Goal: Information Seeking & Learning: Learn about a topic

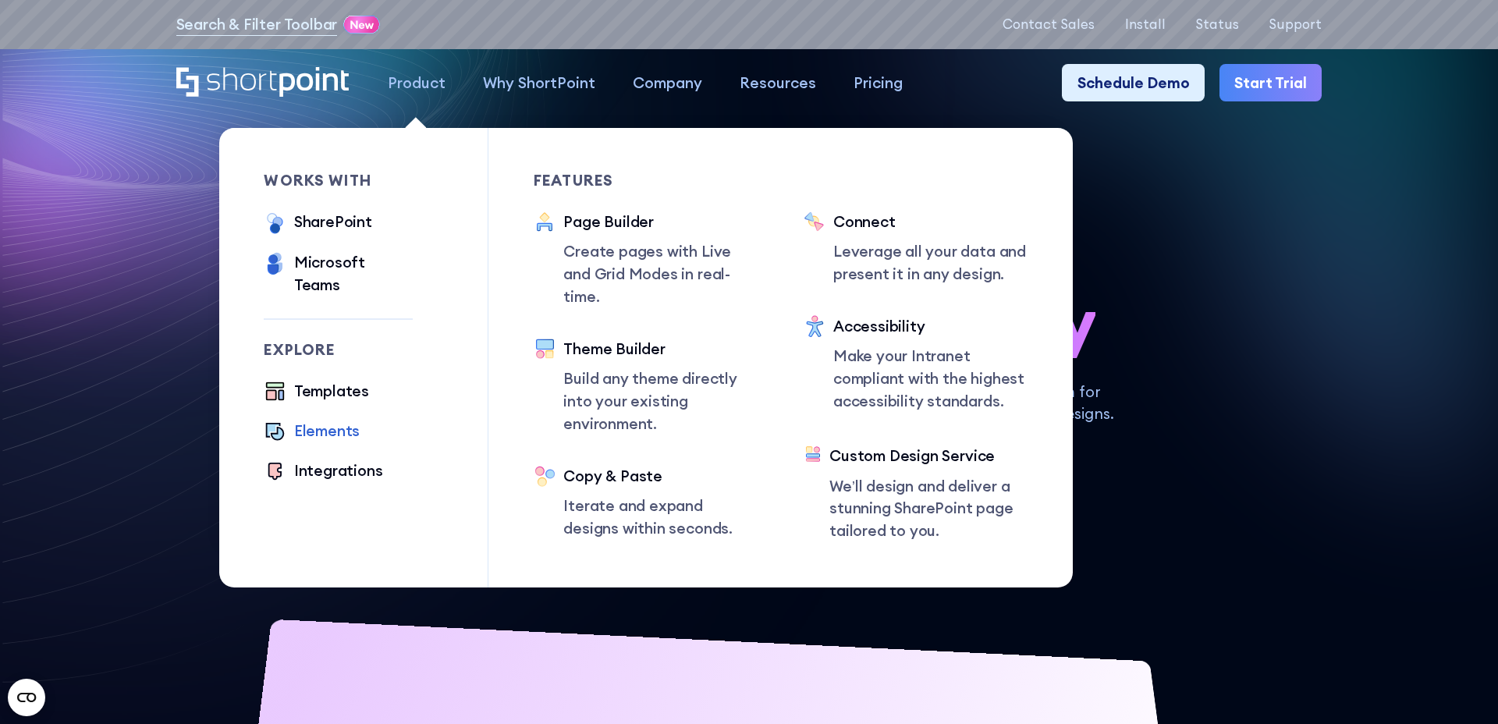
click at [339, 420] on div "Elements" at bounding box center [327, 431] width 66 height 23
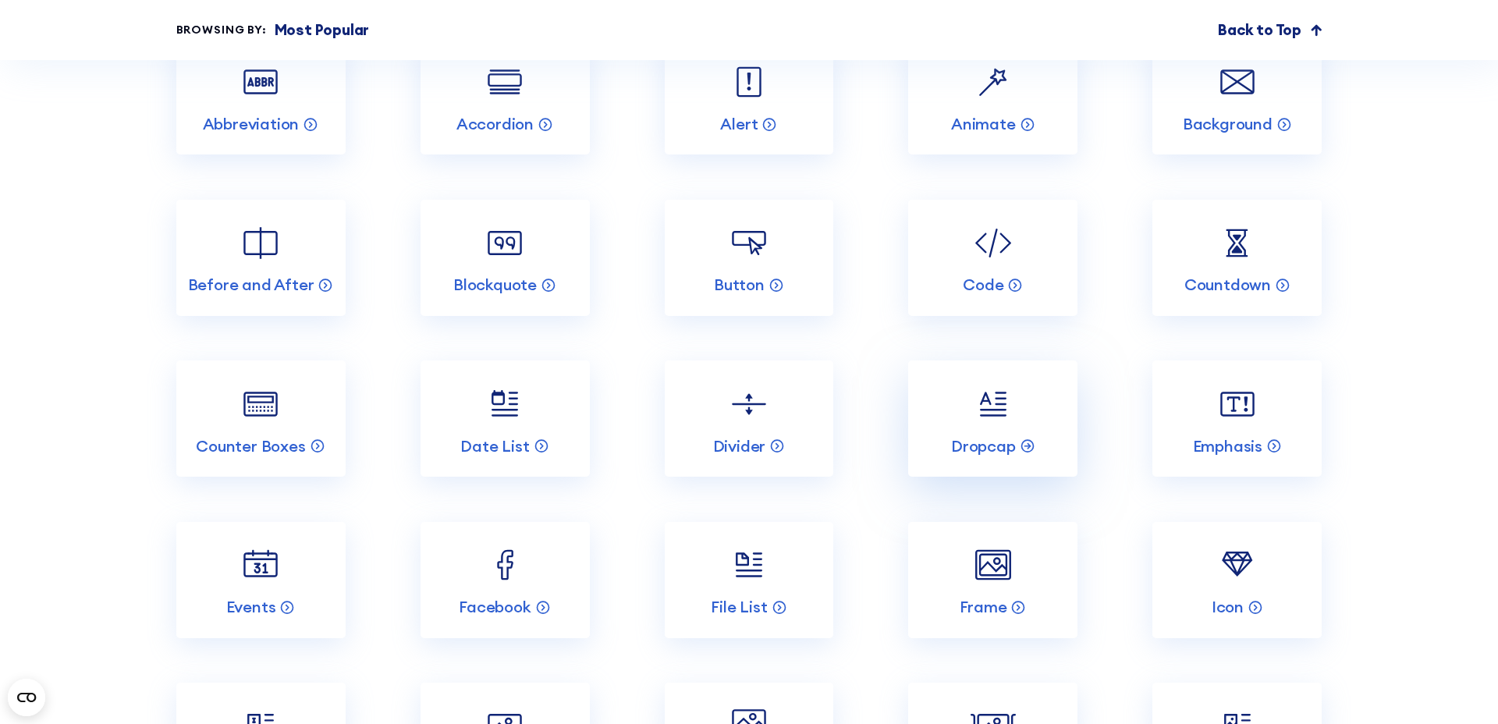
scroll to position [2047, 0]
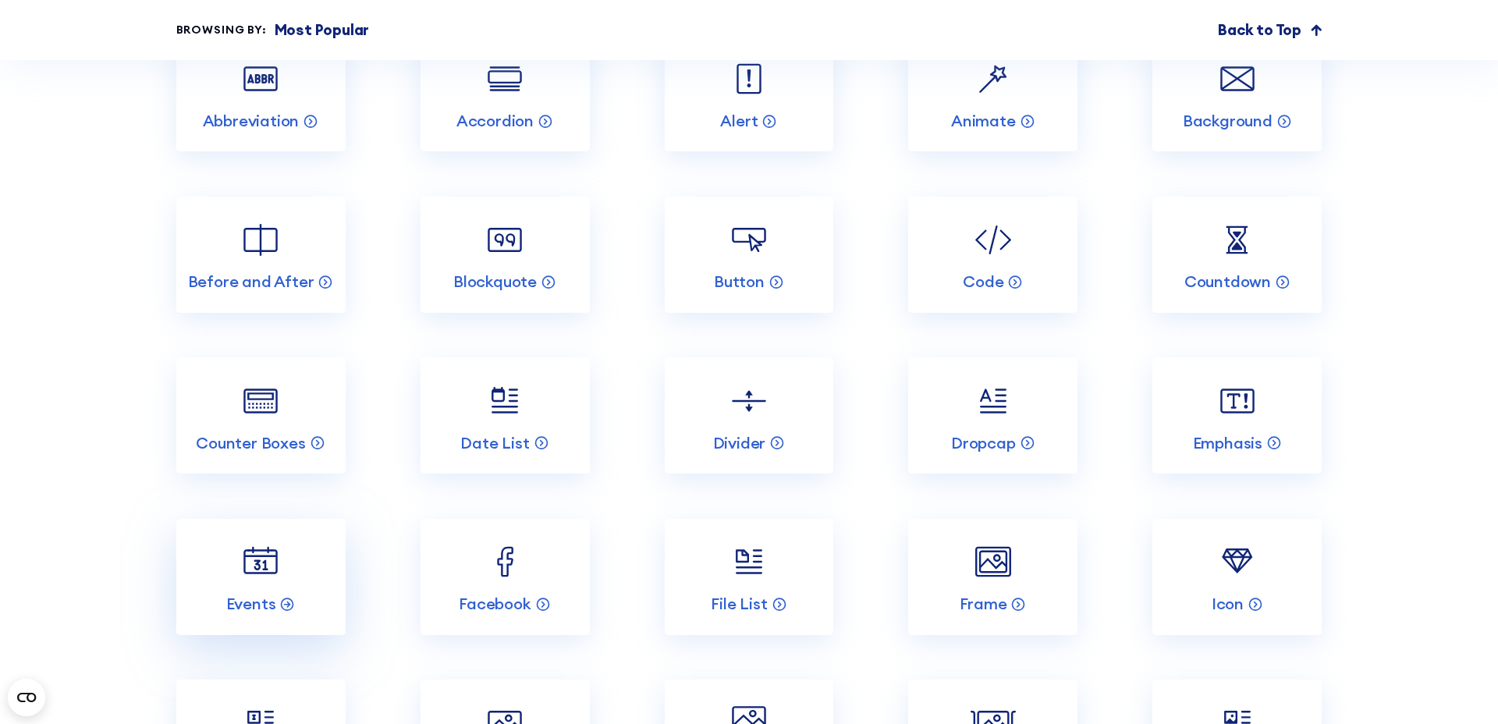
click at [237, 555] on link "Events" at bounding box center [260, 577] width 169 height 116
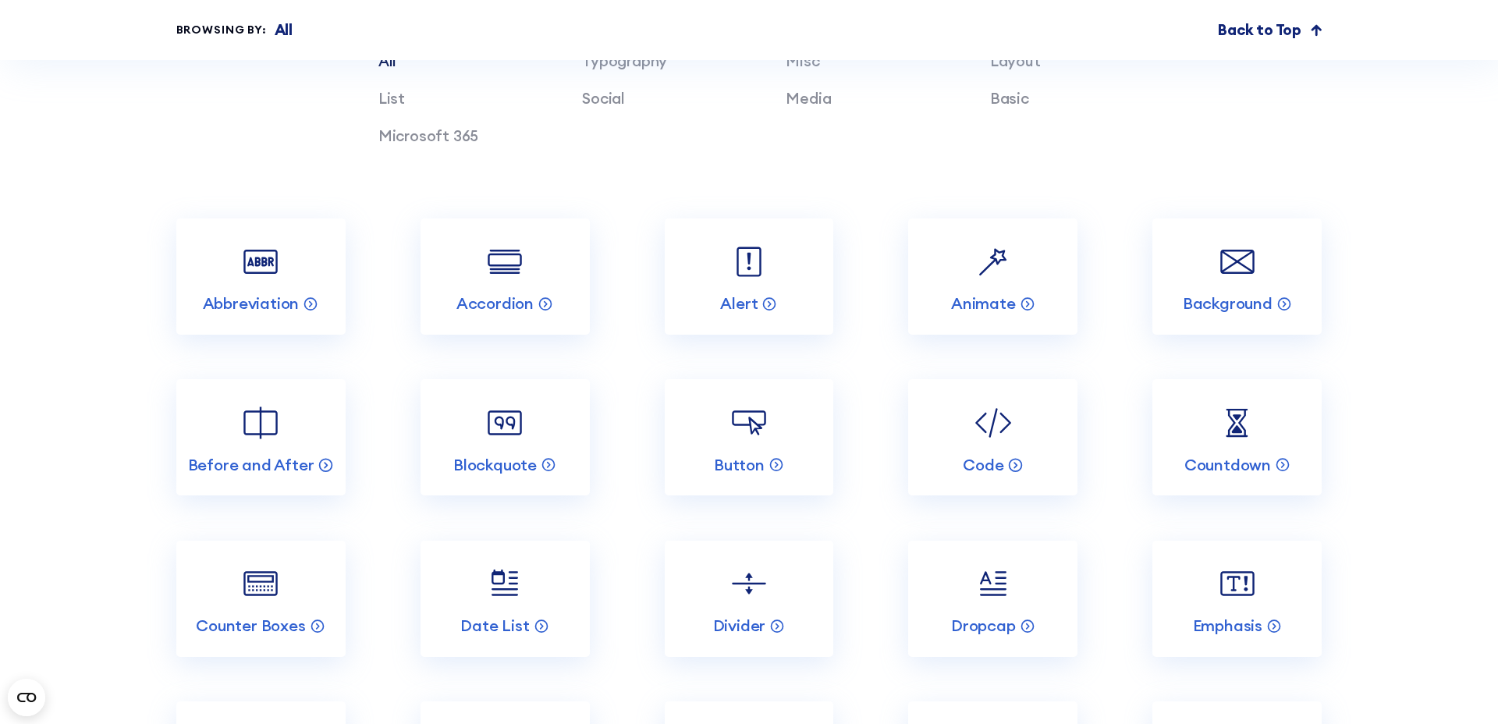
scroll to position [5203, 0]
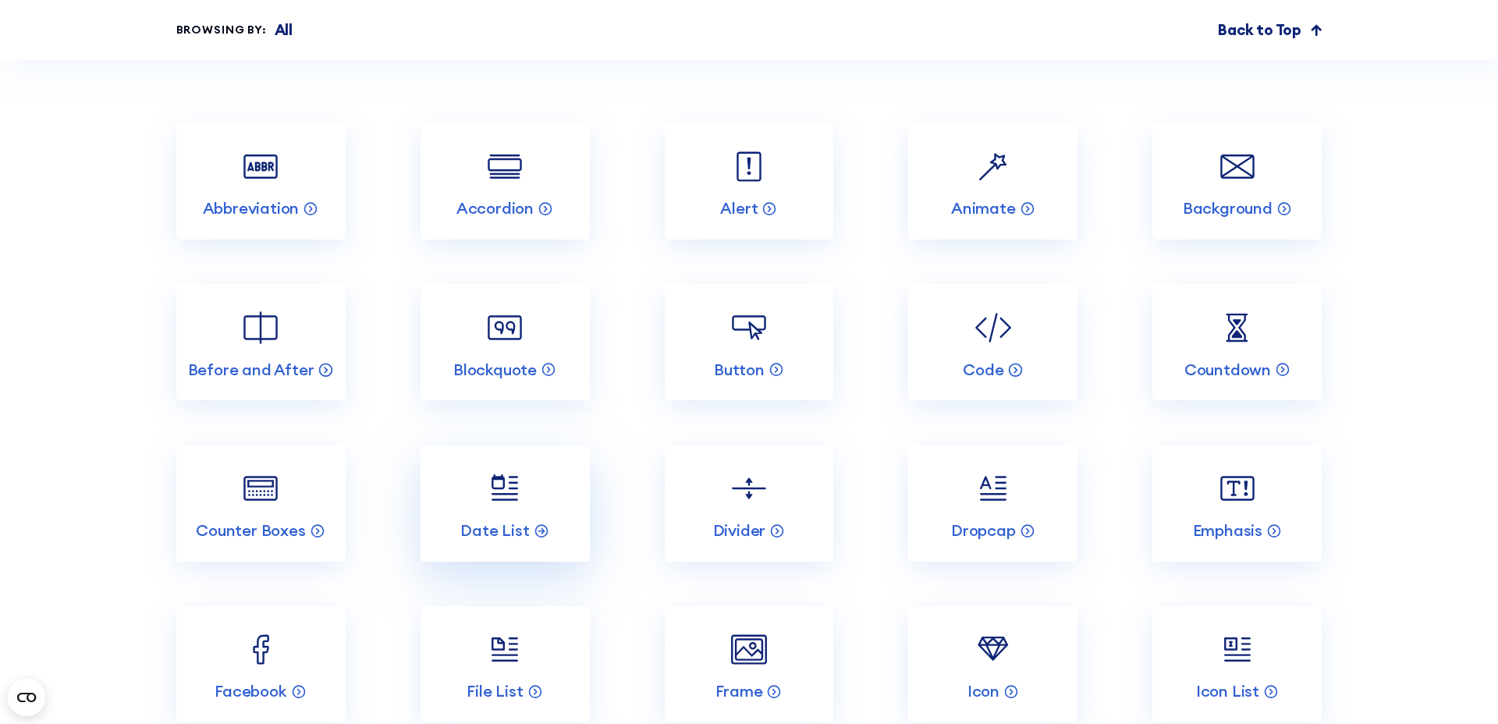
click at [483, 490] on link "Date List" at bounding box center [504, 503] width 169 height 116
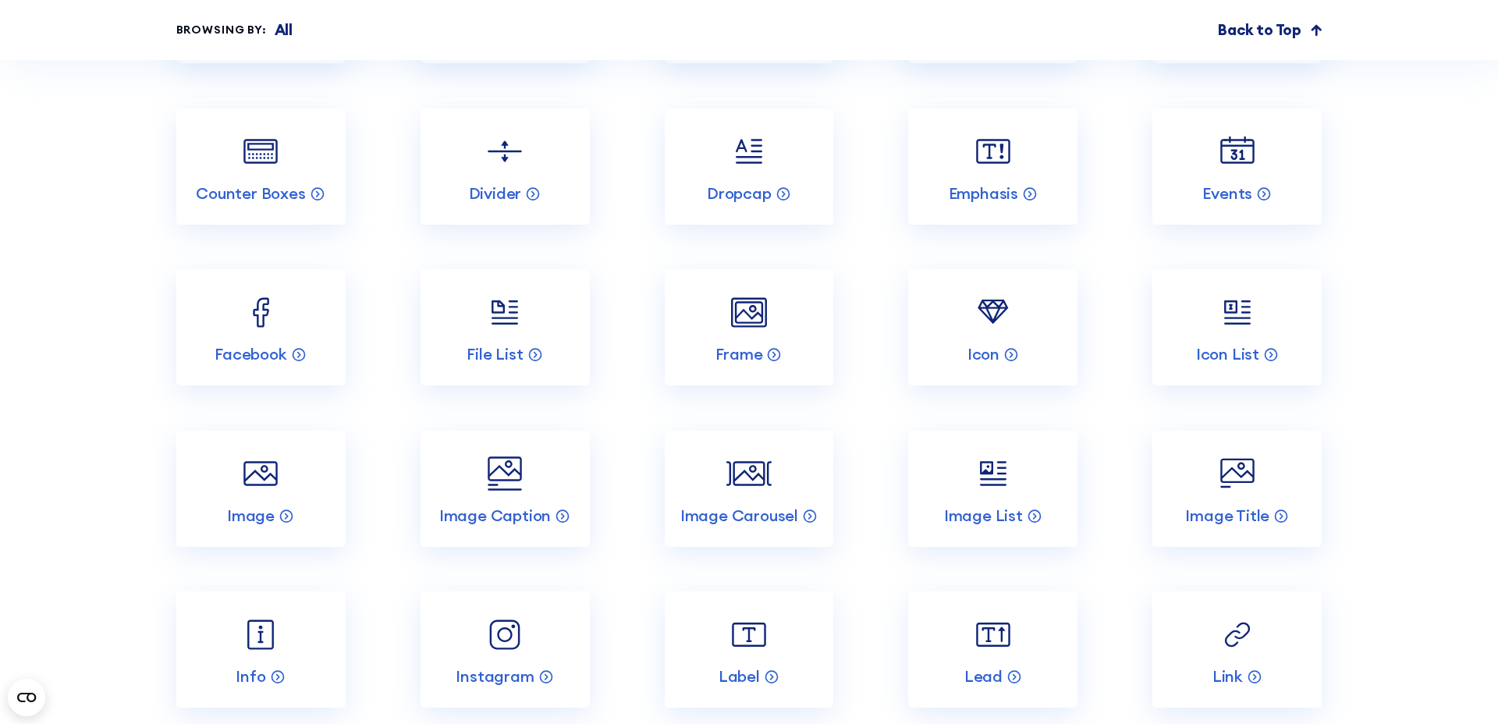
scroll to position [5298, 0]
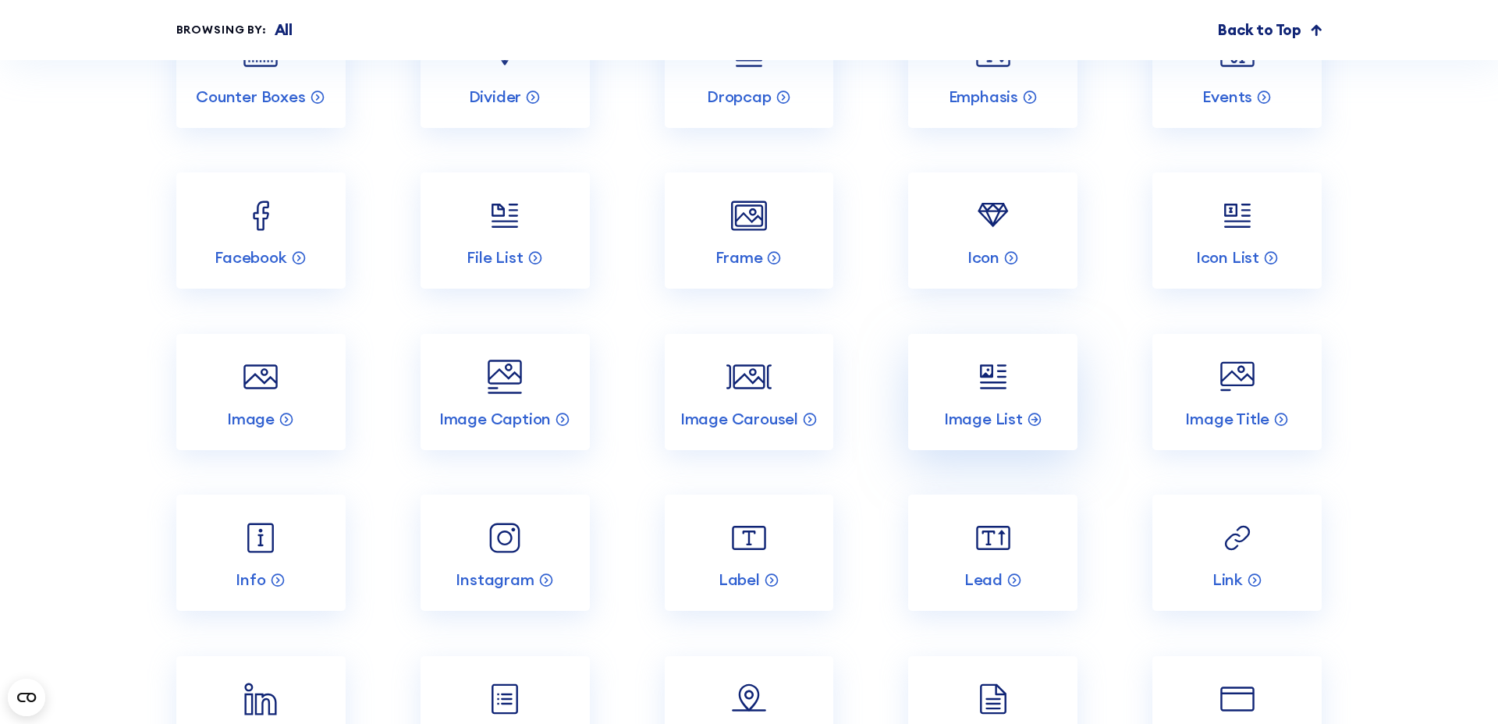
click at [1033, 356] on link "Image List" at bounding box center [992, 392] width 169 height 116
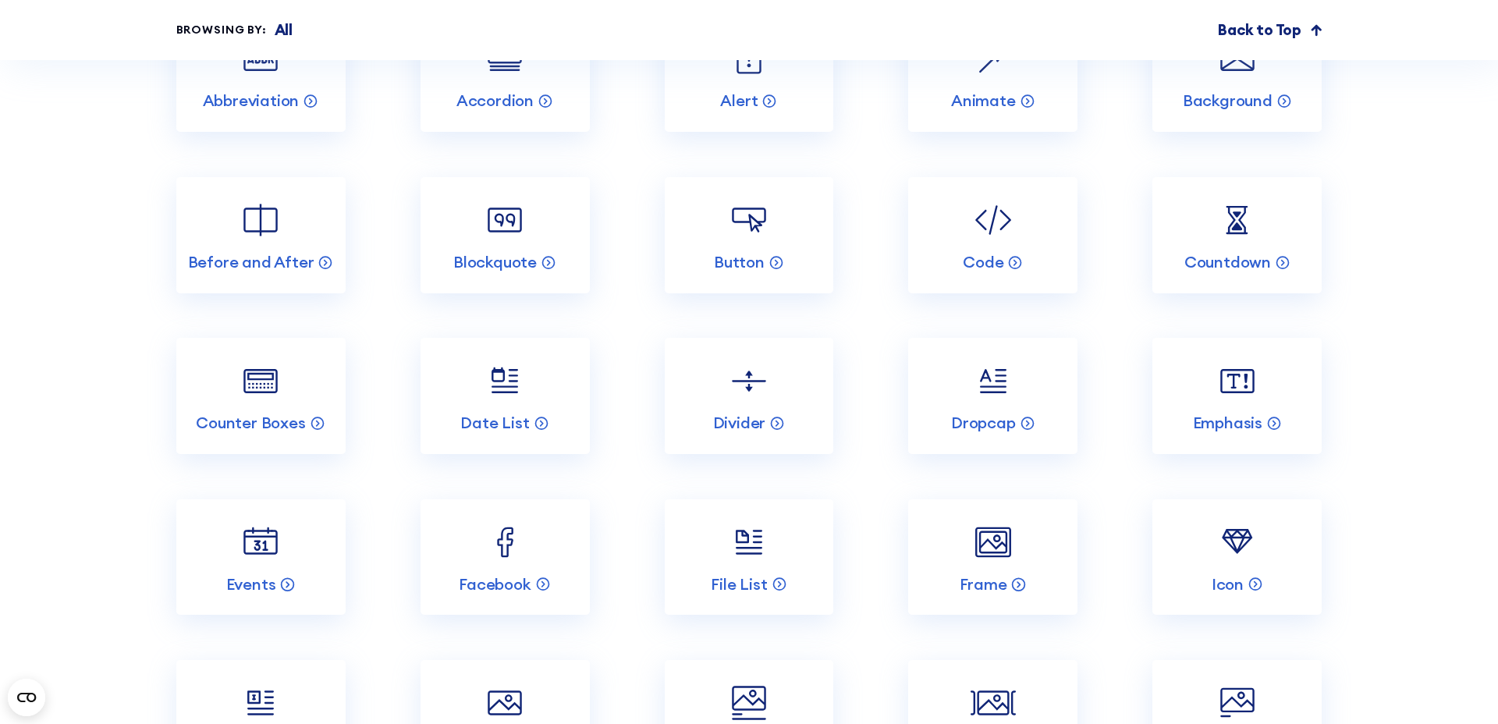
scroll to position [5159, 0]
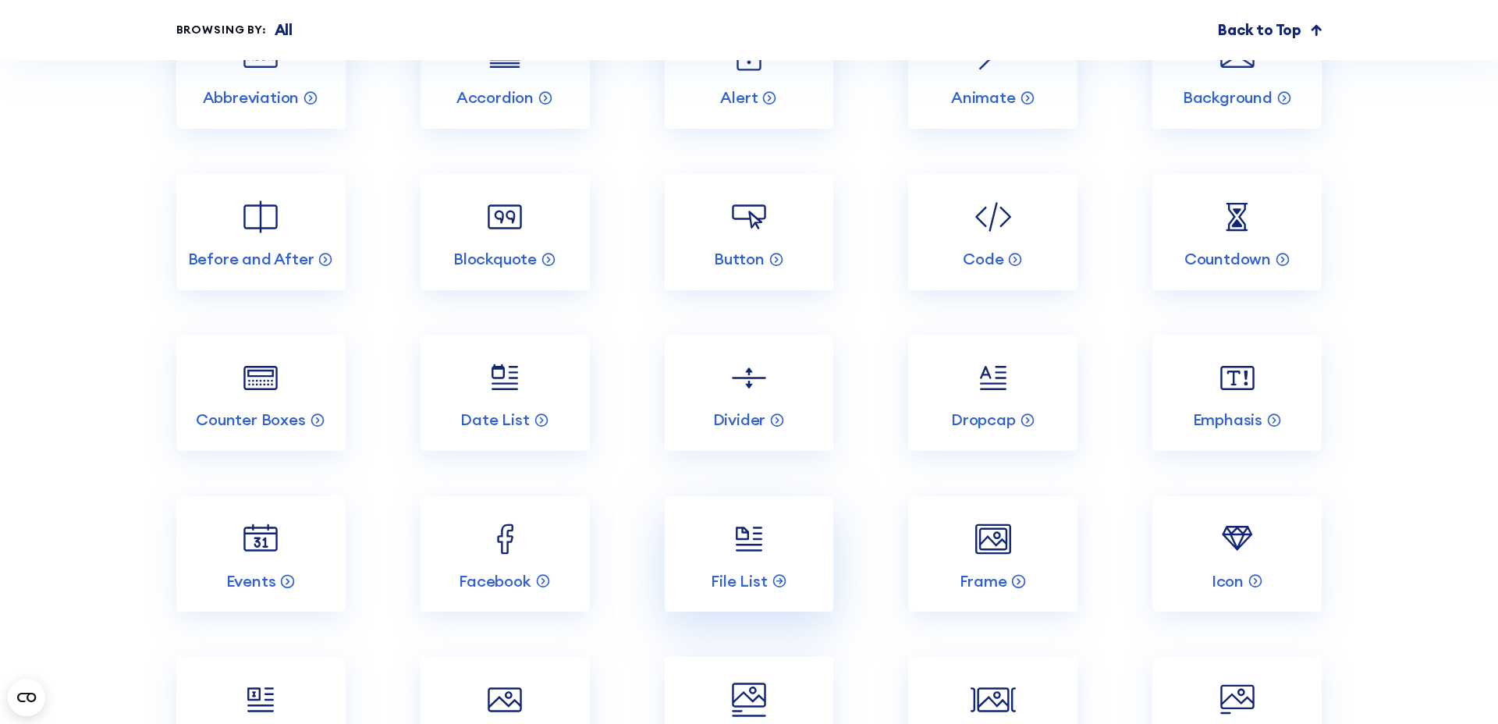
click at [772, 521] on link "File List" at bounding box center [749, 554] width 169 height 116
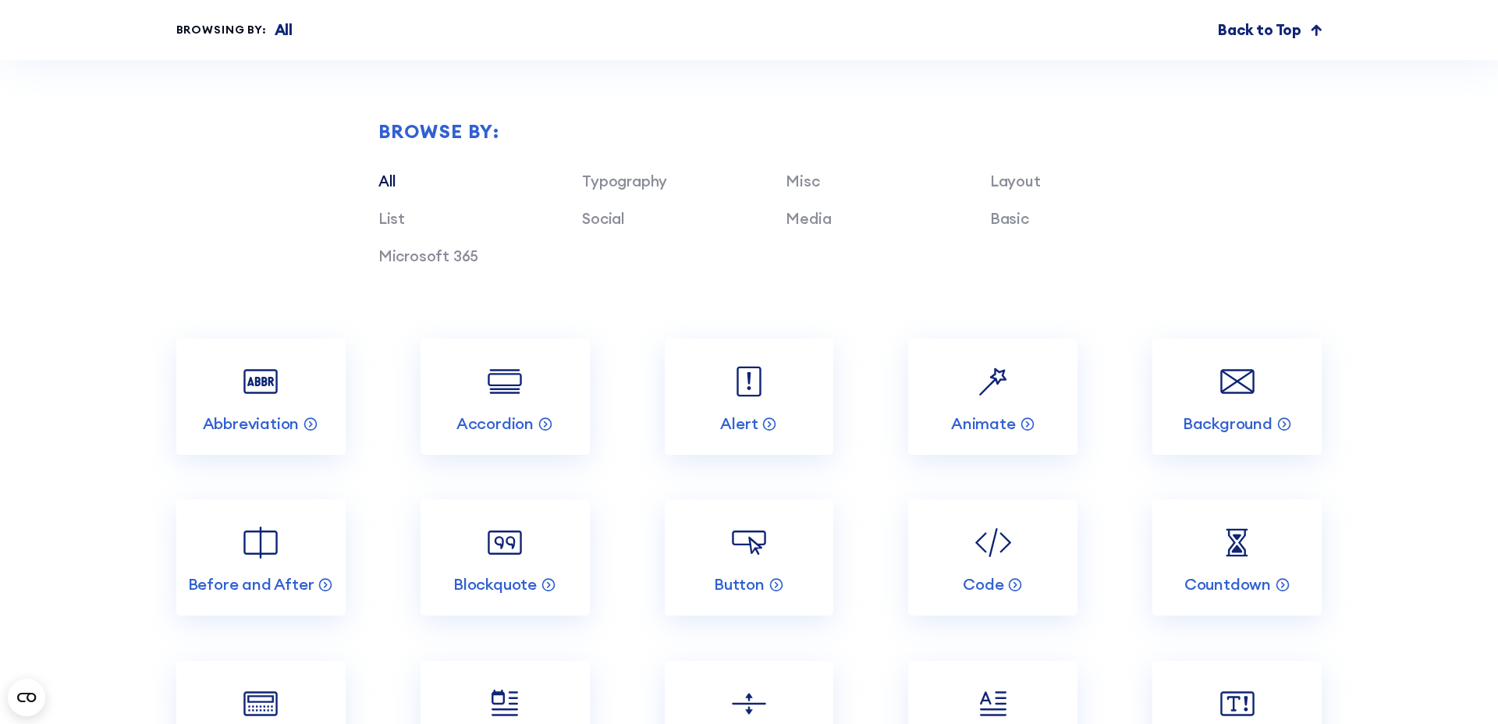
scroll to position [6909, 0]
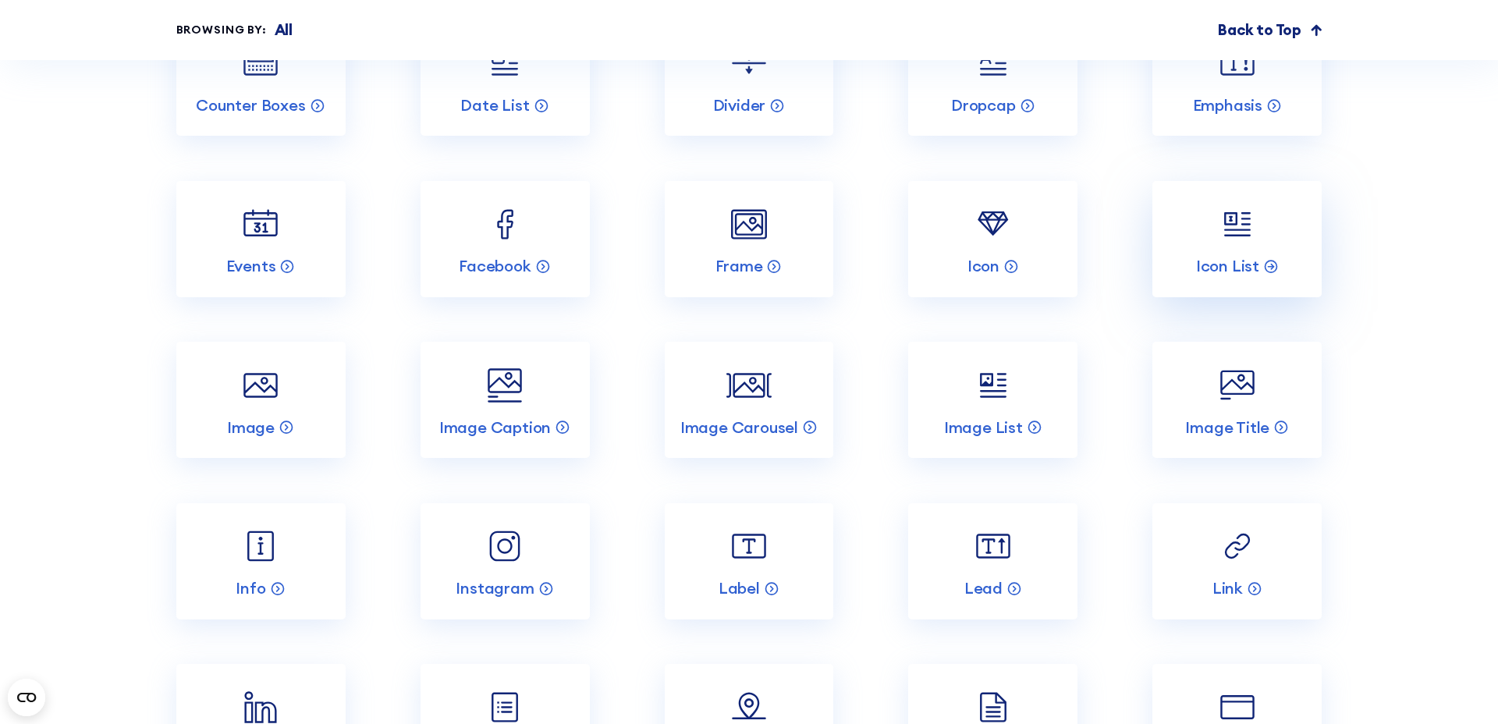
click at [1246, 202] on img at bounding box center [1236, 224] width 45 height 45
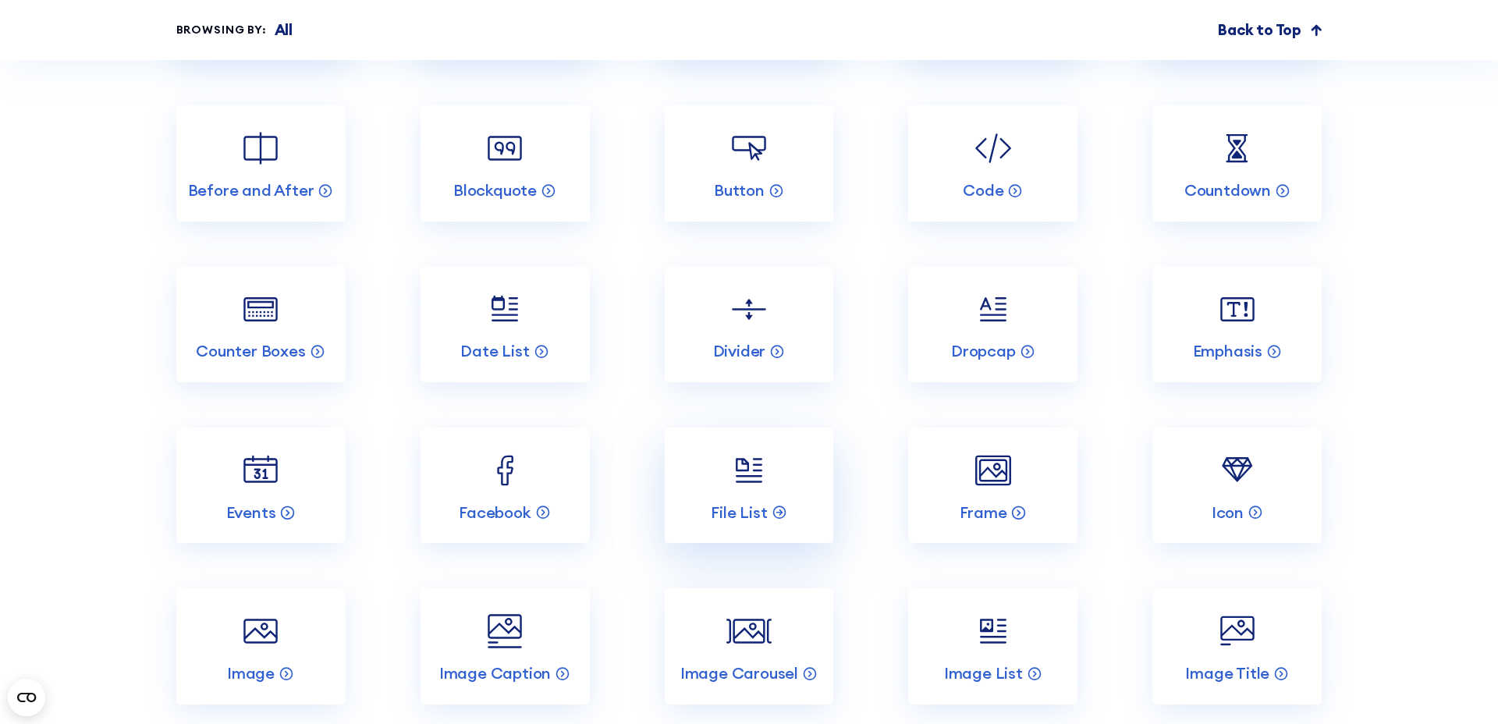
scroll to position [5224, 0]
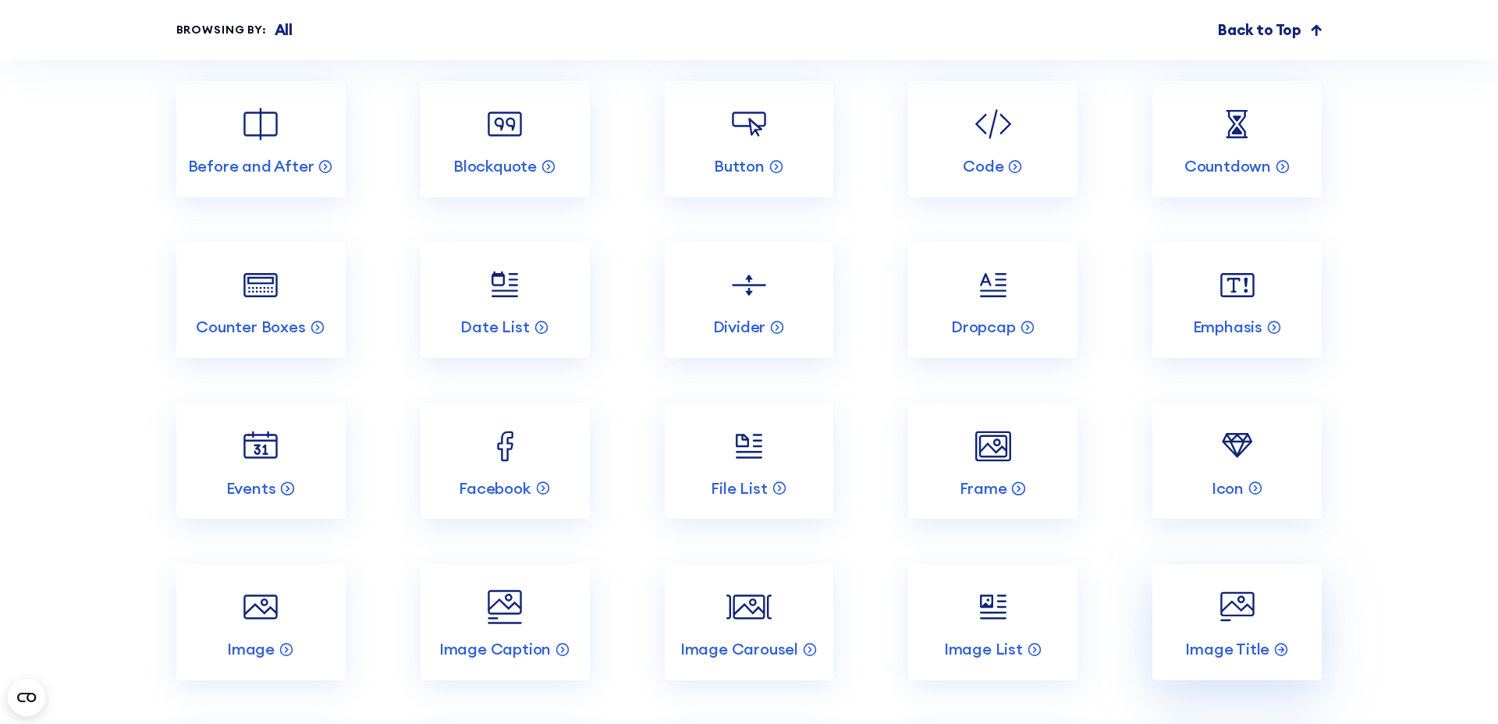
click at [1263, 584] on link "Image Title" at bounding box center [1236, 622] width 169 height 116
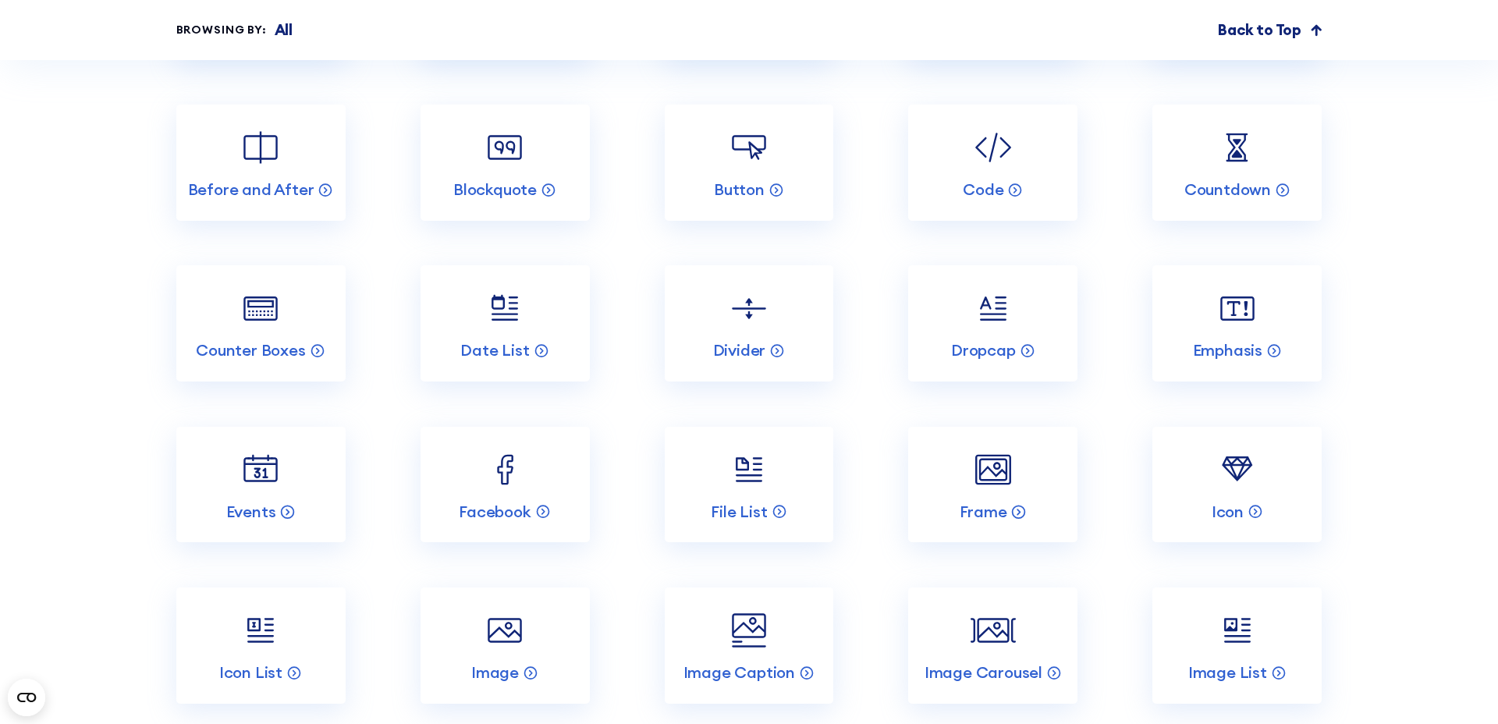
scroll to position [6297, 0]
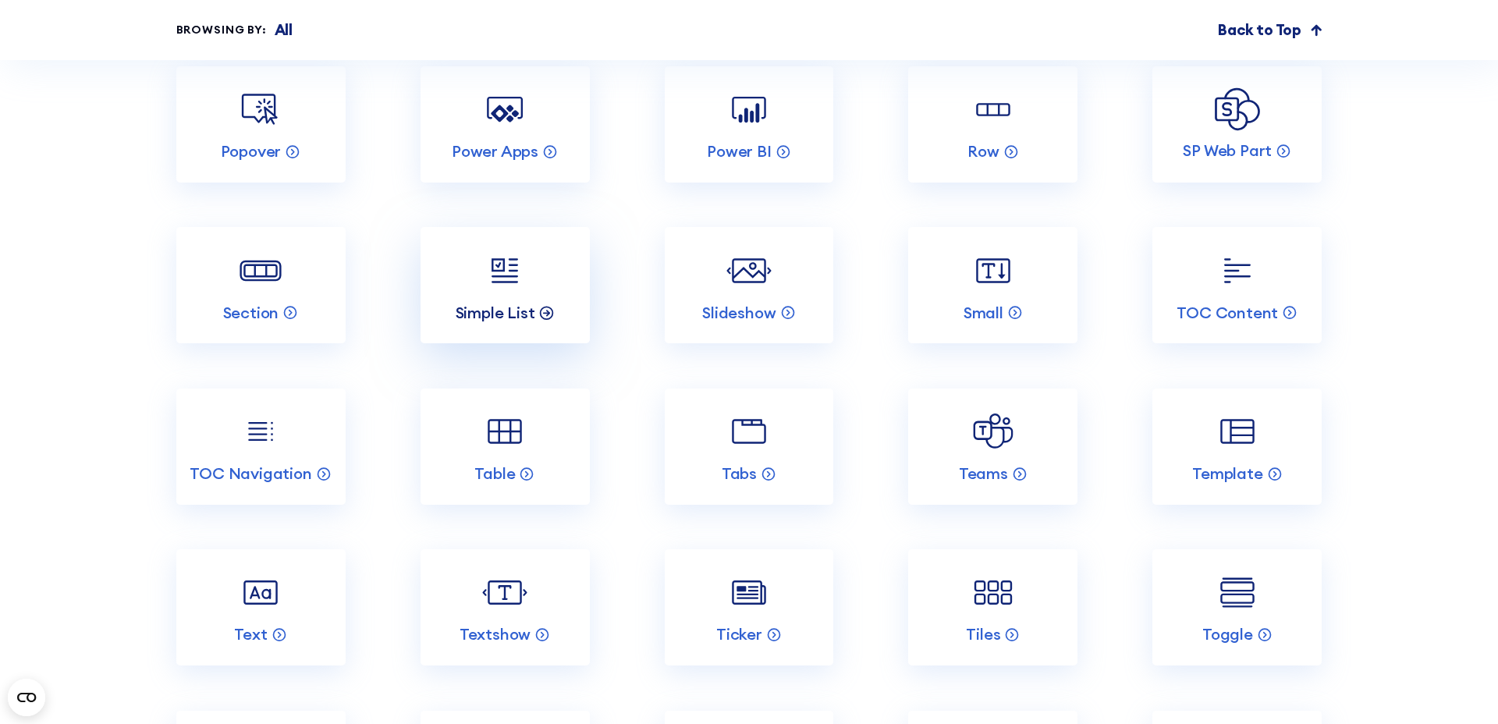
click at [488, 303] on p "Simple List" at bounding box center [496, 313] width 80 height 20
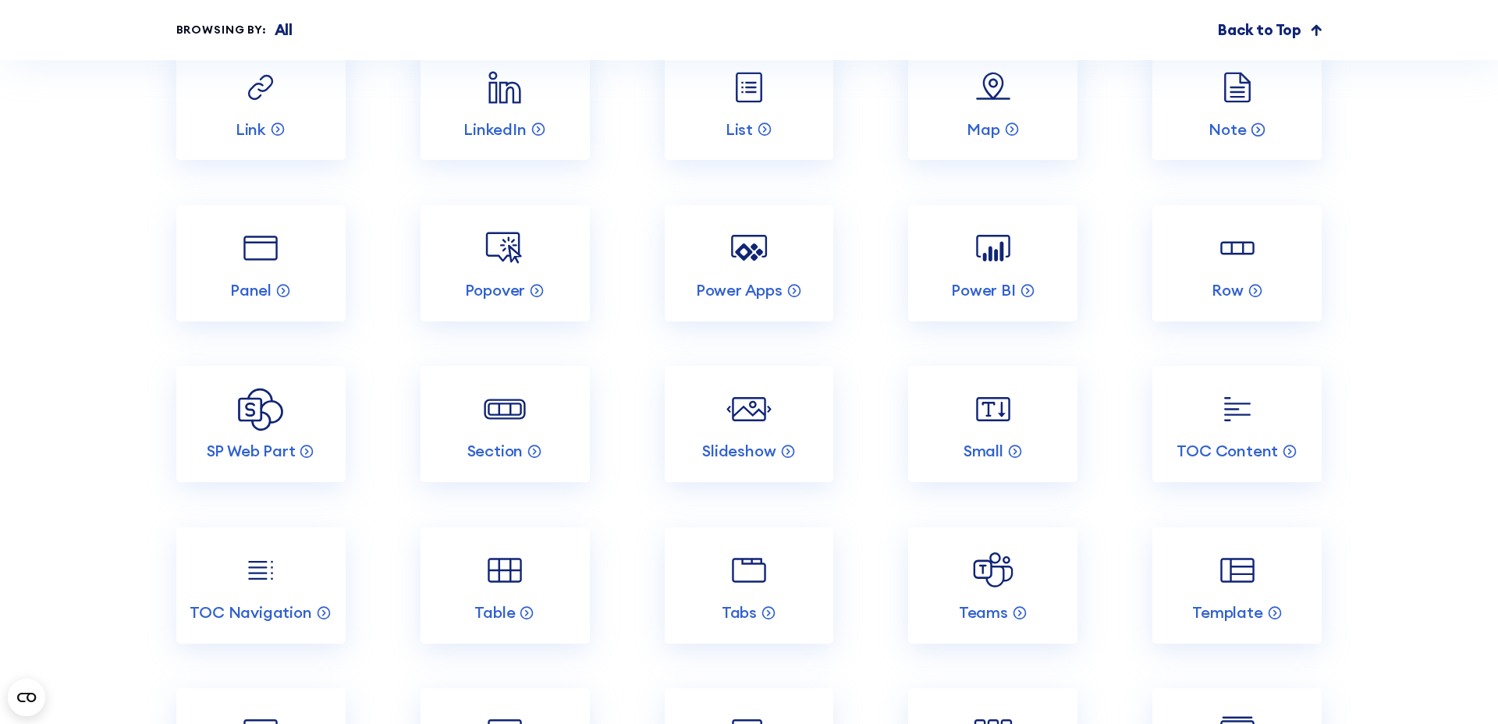
scroll to position [5986, 0]
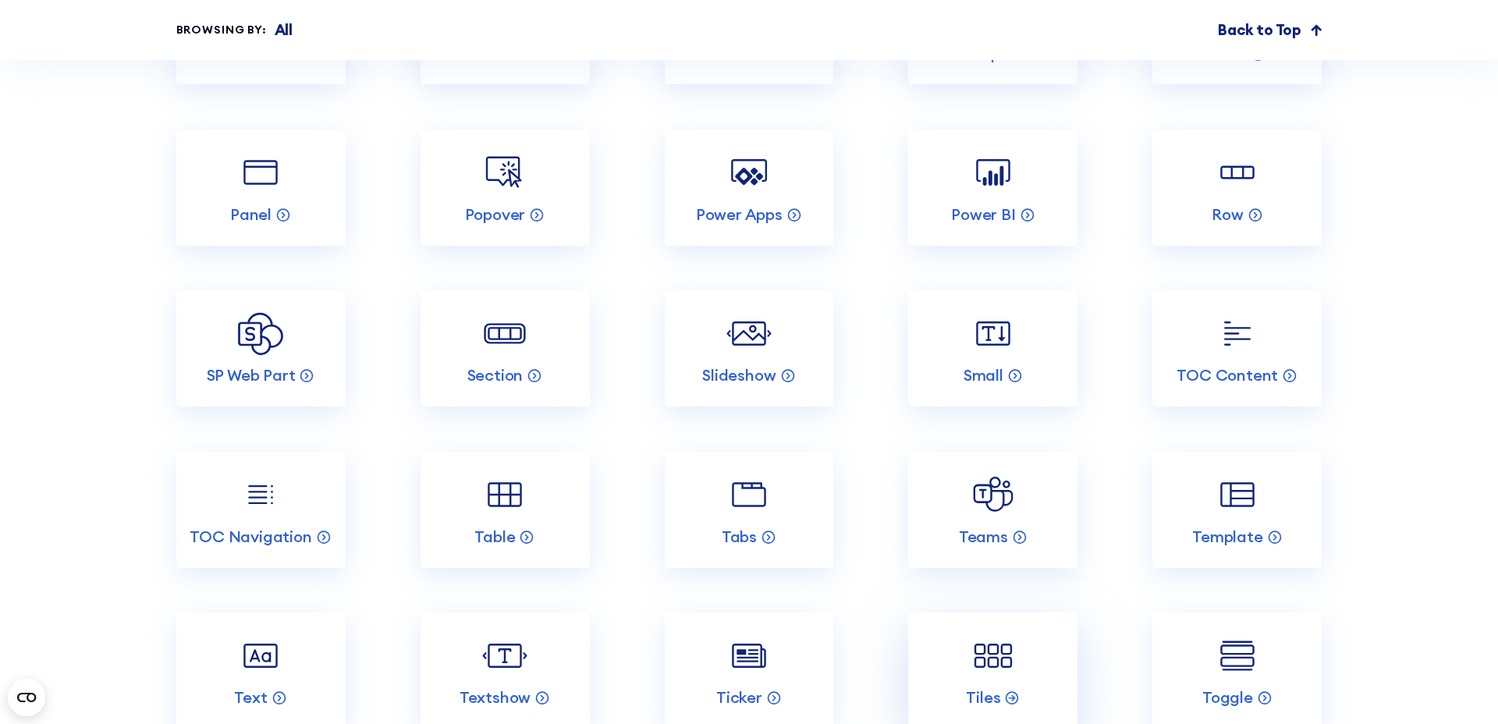
click at [970, 631] on link "Tiles" at bounding box center [992, 670] width 169 height 116
